Goal: Task Accomplishment & Management: Complete application form

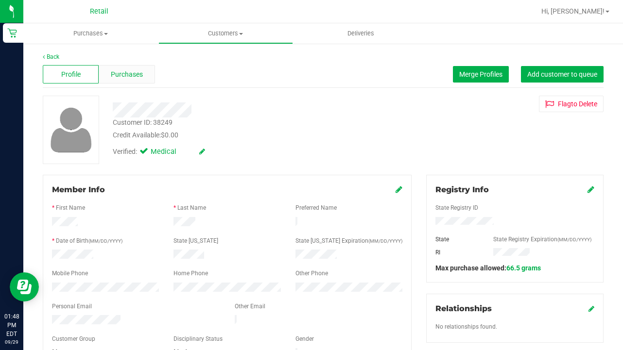
click at [137, 77] on span "Purchases" at bounding box center [127, 74] width 32 height 10
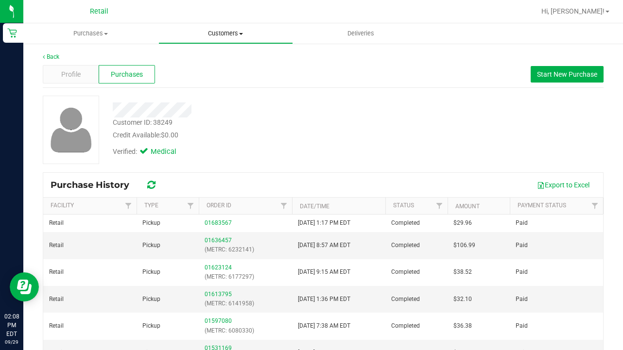
click at [221, 33] on span "Customers" at bounding box center [226, 33] width 134 height 9
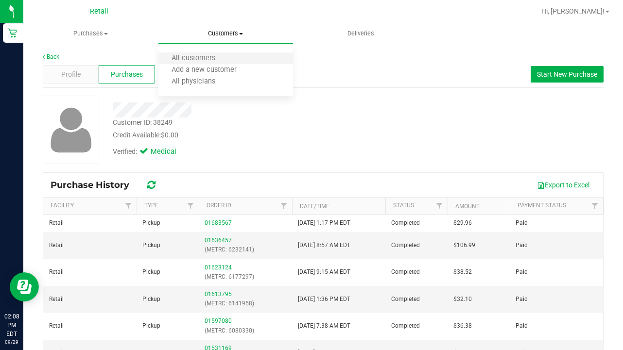
click at [209, 53] on li "All customers" at bounding box center [225, 59] width 135 height 12
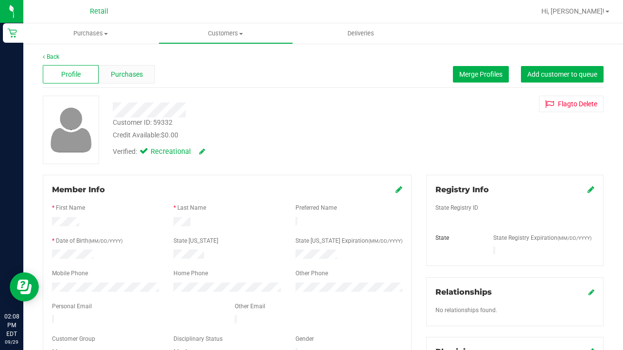
click at [123, 76] on span "Purchases" at bounding box center [127, 74] width 32 height 10
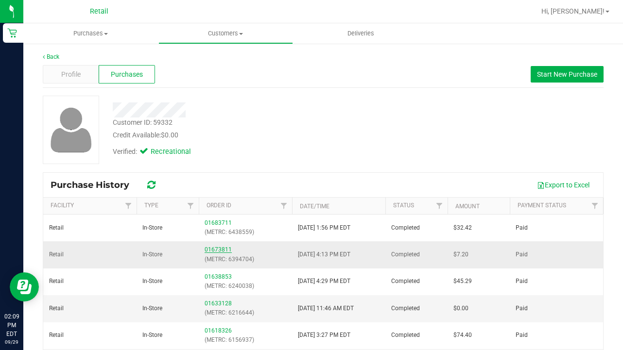
click at [217, 250] on link "01673811" at bounding box center [218, 249] width 27 height 7
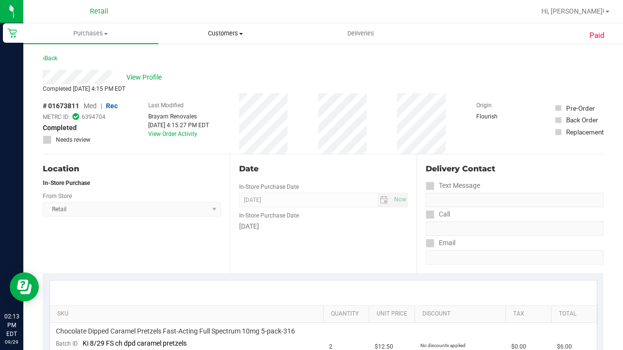
click at [229, 37] on span "Customers" at bounding box center [226, 33] width 134 height 9
click at [228, 56] on li "All customers" at bounding box center [225, 59] width 135 height 12
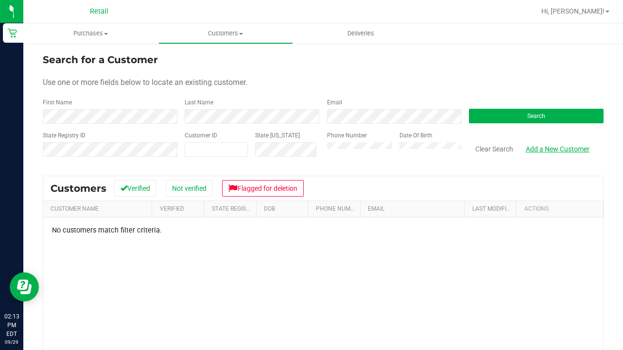
click at [556, 147] on link "Add a New Customer" at bounding box center [557, 149] width 76 height 17
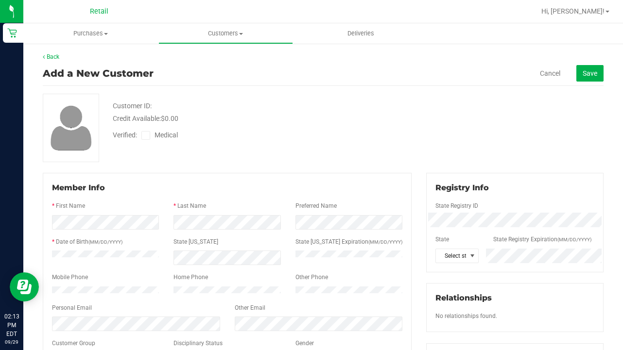
click at [143, 136] on icon at bounding box center [146, 136] width 6 height 0
click at [0, 0] on input "Medical" at bounding box center [0, 0] width 0 height 0
click at [590, 69] on span "Save" at bounding box center [589, 73] width 15 height 8
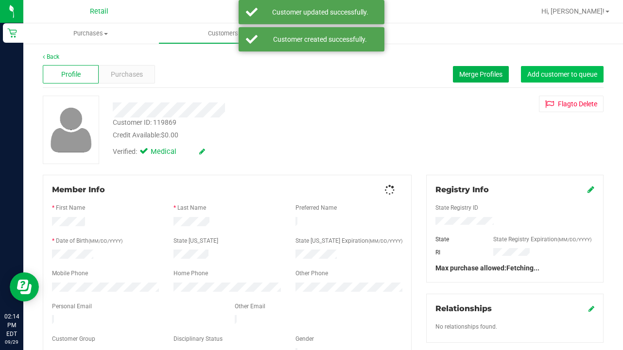
click at [592, 72] on span "Add customer to queue" at bounding box center [562, 74] width 70 height 8
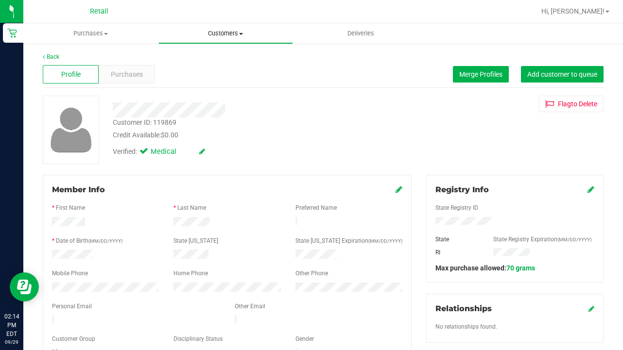
click at [226, 35] on span "Customers" at bounding box center [226, 33] width 134 height 9
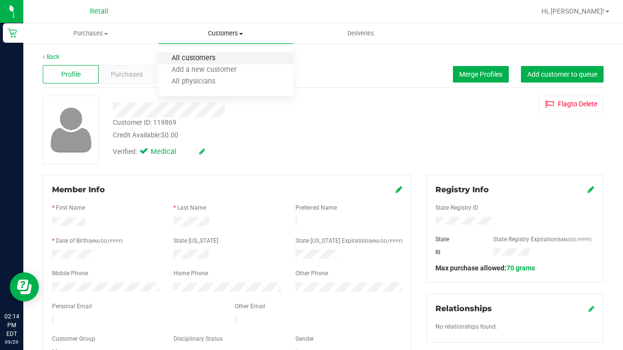
click at [222, 62] on span "All customers" at bounding box center [193, 58] width 70 height 8
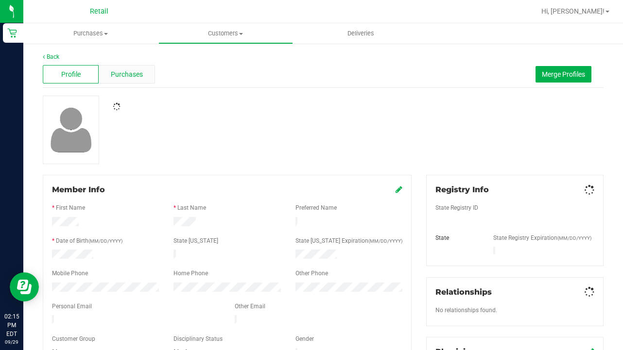
click at [126, 79] on span "Purchases" at bounding box center [127, 74] width 32 height 10
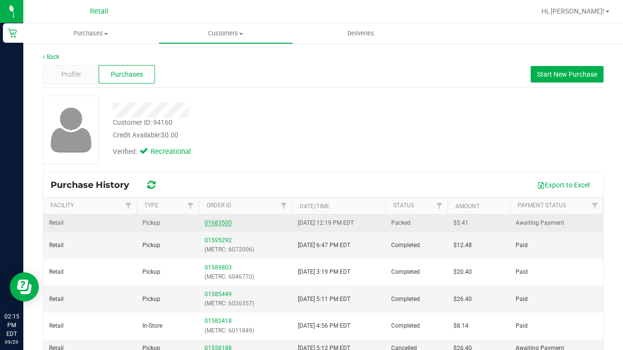
click at [224, 222] on link "01683500" at bounding box center [218, 223] width 27 height 7
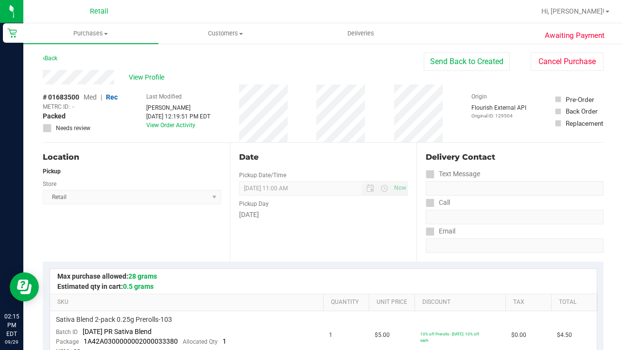
click at [503, 4] on div at bounding box center [354, 11] width 361 height 19
